Goal: Navigation & Orientation: Find specific page/section

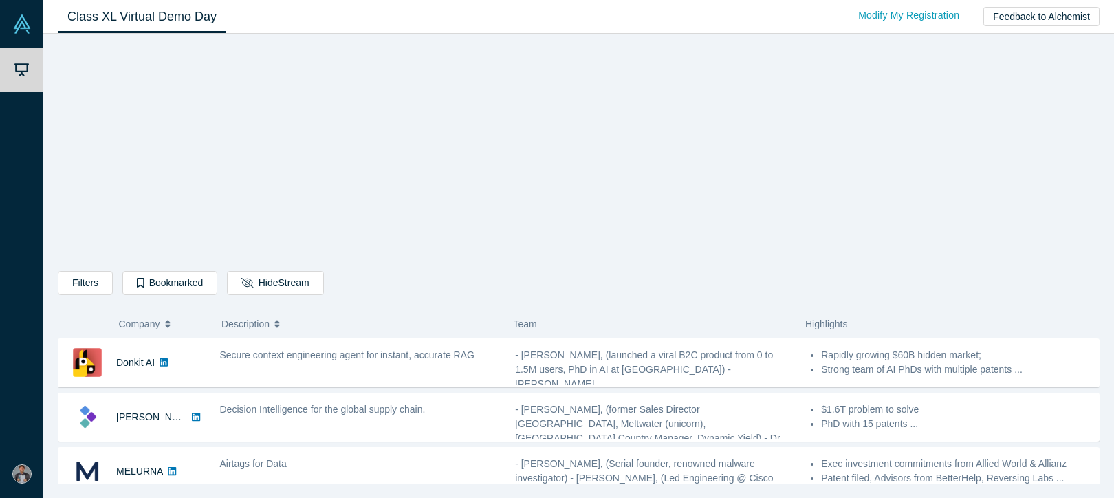
drag, startPoint x: 1079, startPoint y: 197, endPoint x: 969, endPoint y: 215, distance: 110.8
click at [1079, 197] on div "Filters AI Artificial Intelligence B2B SaaS AI (Artificial Intelligence) Data A…" at bounding box center [579, 263] width 1042 height 440
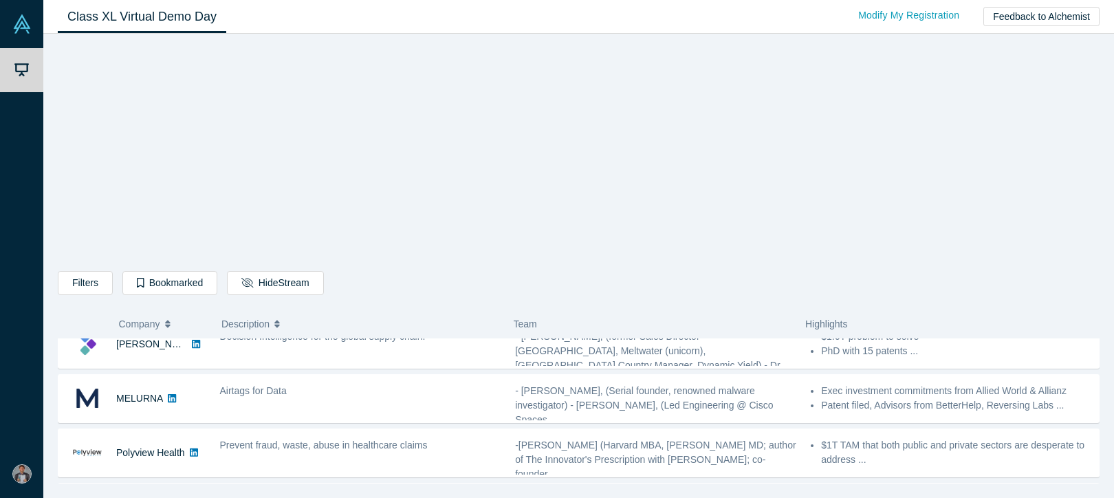
scroll to position [50, 0]
